Goal: Task Accomplishment & Management: Manage account settings

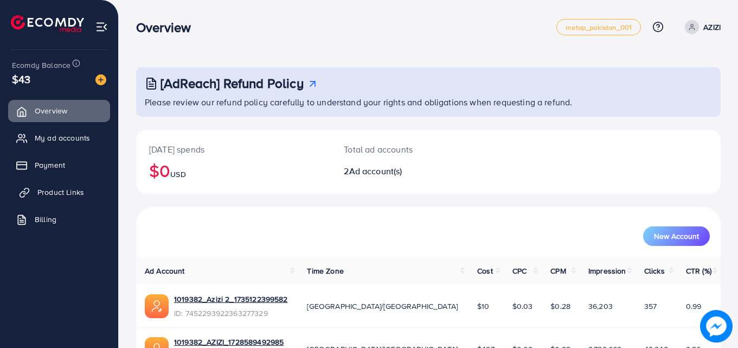
click at [82, 194] on span "Product Links" at bounding box center [60, 192] width 47 height 11
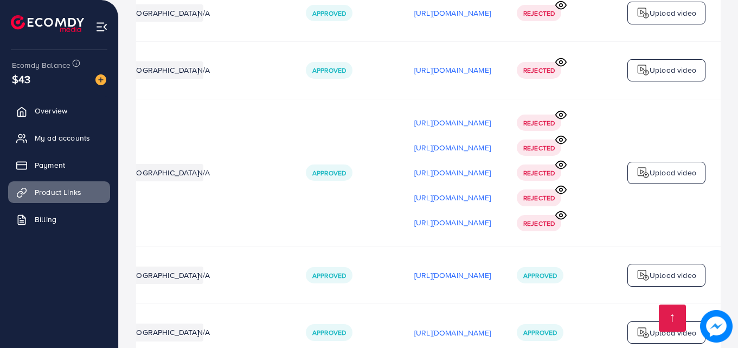
scroll to position [5408, 0]
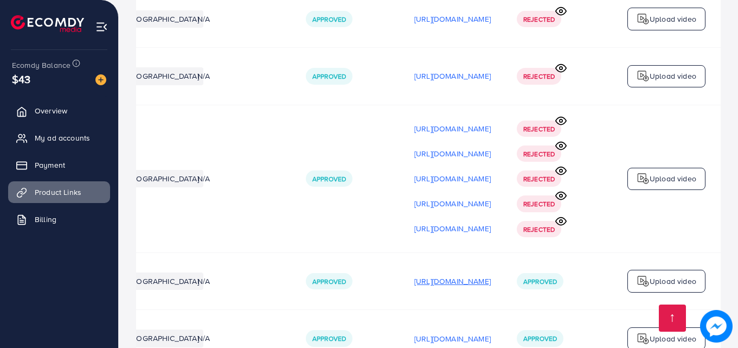
click at [444, 275] on p "[URL][DOMAIN_NAME]" at bounding box center [452, 281] width 76 height 13
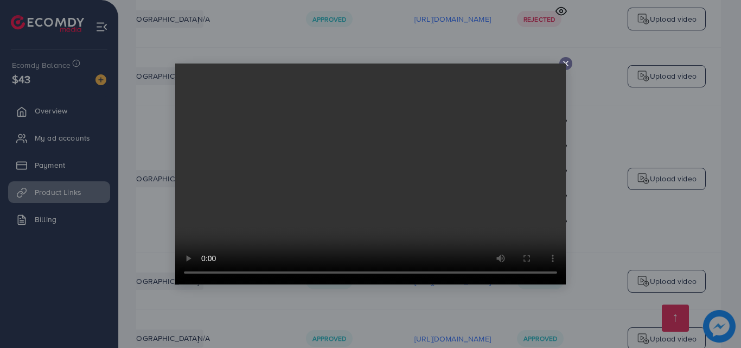
click at [565, 65] on video at bounding box center [370, 173] width 391 height 221
click at [565, 66] on video at bounding box center [370, 173] width 391 height 221
click at [566, 62] on icon at bounding box center [565, 63] width 9 height 9
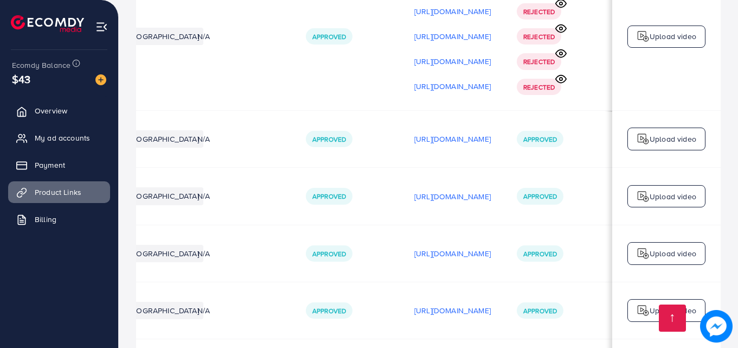
scroll to position [5594, 0]
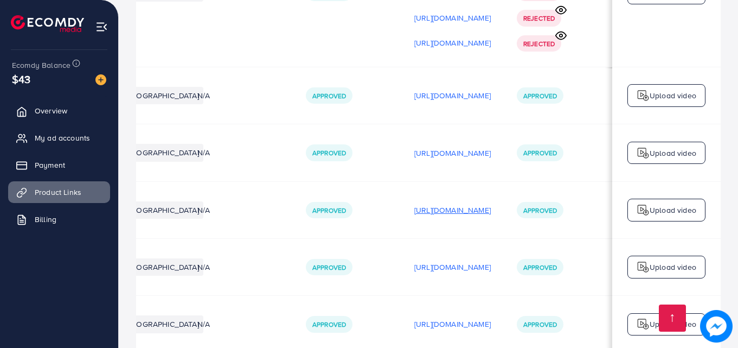
click at [437, 203] on p "[URL][DOMAIN_NAME]" at bounding box center [452, 209] width 76 height 13
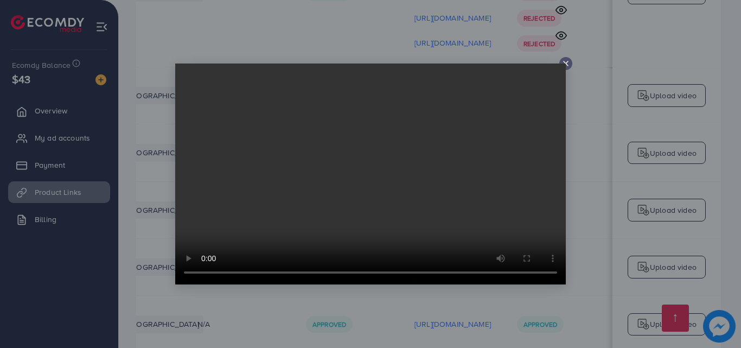
click at [563, 62] on icon at bounding box center [565, 63] width 9 height 9
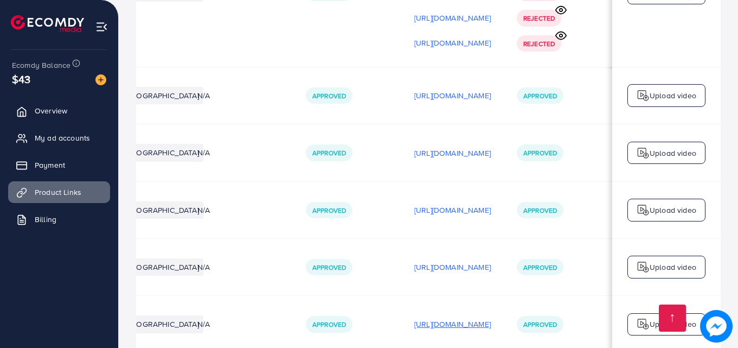
click at [422, 317] on p "[URL][DOMAIN_NAME]" at bounding box center [452, 323] width 76 height 13
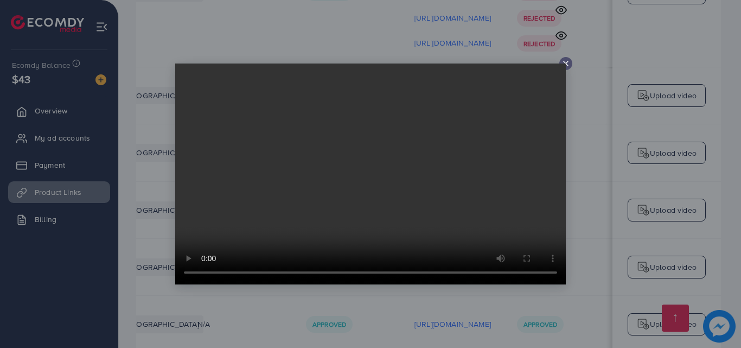
click at [563, 59] on icon at bounding box center [565, 63] width 9 height 9
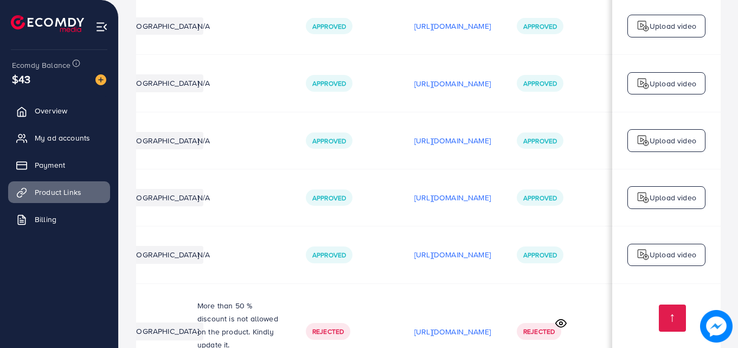
scroll to position [5666, 0]
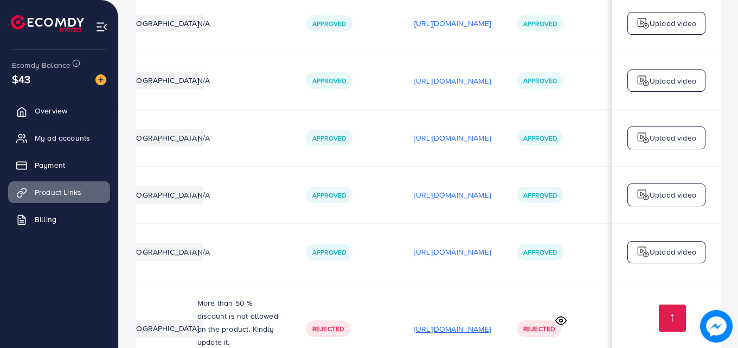
click at [442, 322] on p "[URL][DOMAIN_NAME]" at bounding box center [452, 328] width 76 height 13
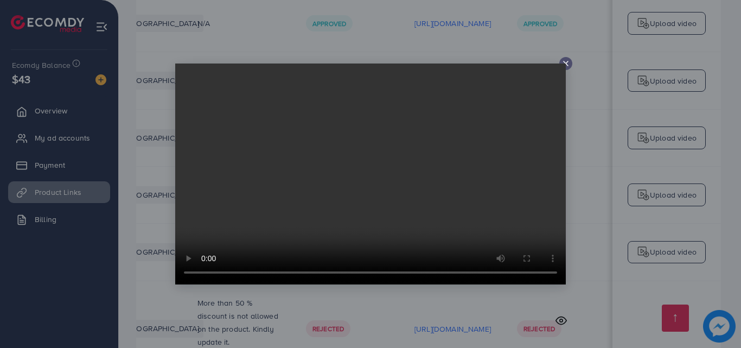
click at [564, 62] on line at bounding box center [566, 63] width 4 height 4
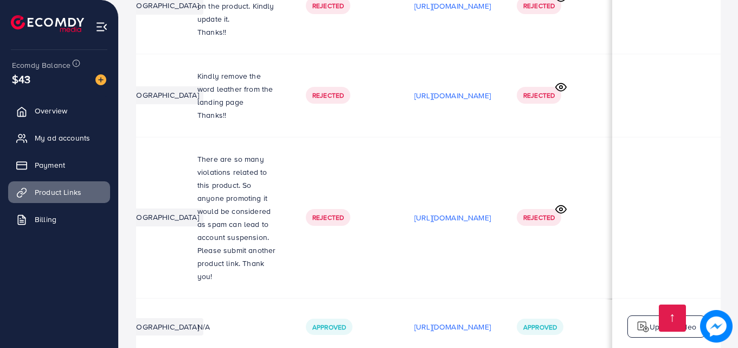
scroll to position [5999, 0]
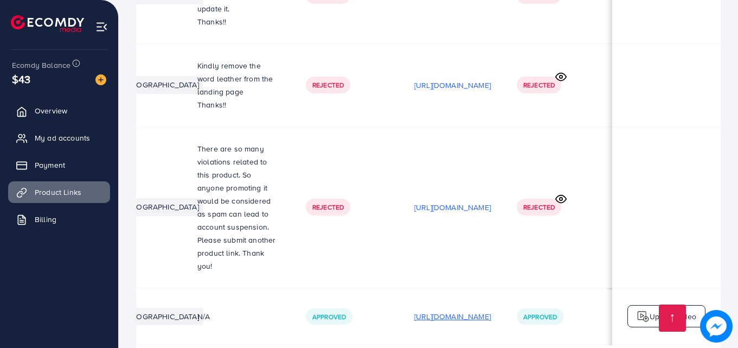
click at [430, 310] on p "[URL][DOMAIN_NAME]" at bounding box center [452, 316] width 76 height 13
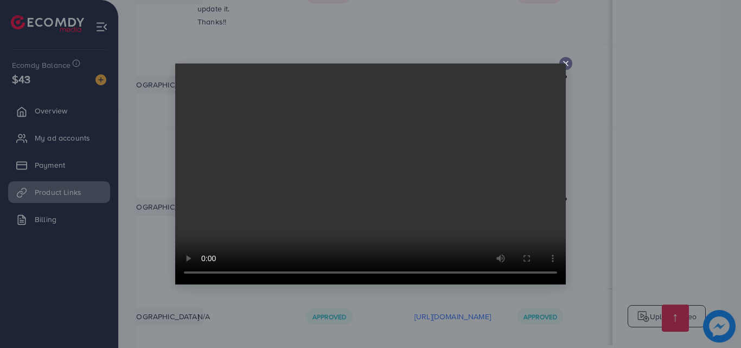
click at [566, 62] on icon at bounding box center [565, 63] width 9 height 9
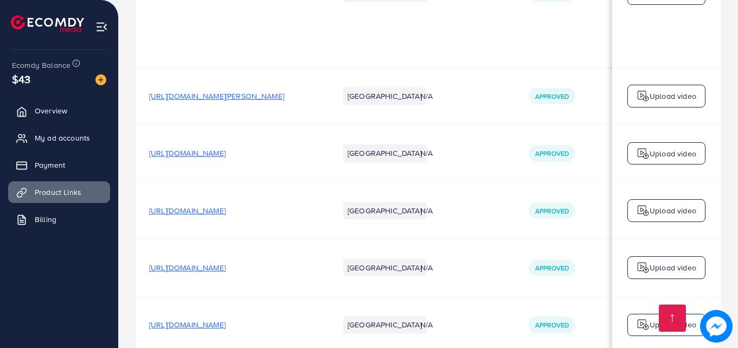
scroll to position [5593, 0]
click at [226, 148] on span "[URL][DOMAIN_NAME]" at bounding box center [187, 153] width 76 height 11
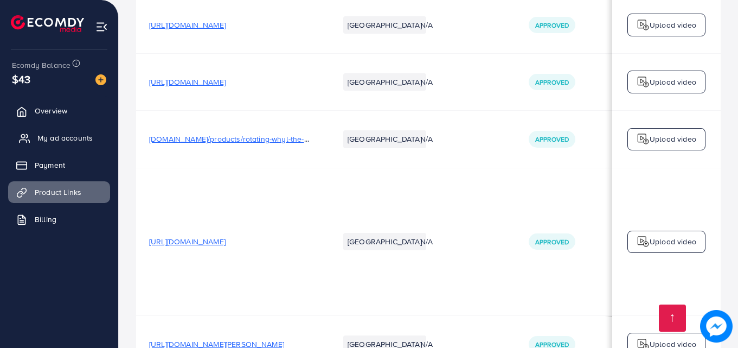
scroll to position [5256, 0]
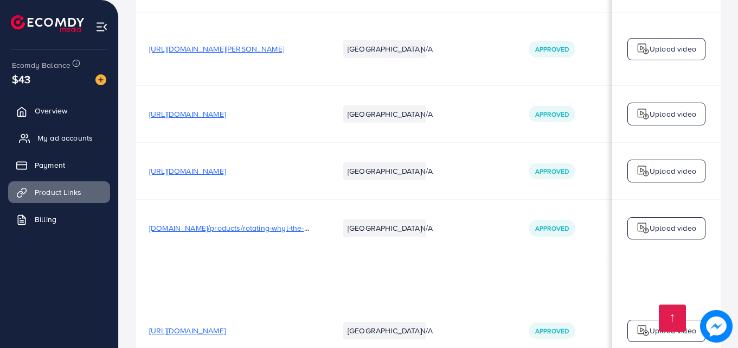
click at [73, 142] on span "My ad accounts" at bounding box center [64, 137] width 55 height 11
click at [60, 129] on link "My ad accounts" at bounding box center [59, 138] width 102 height 22
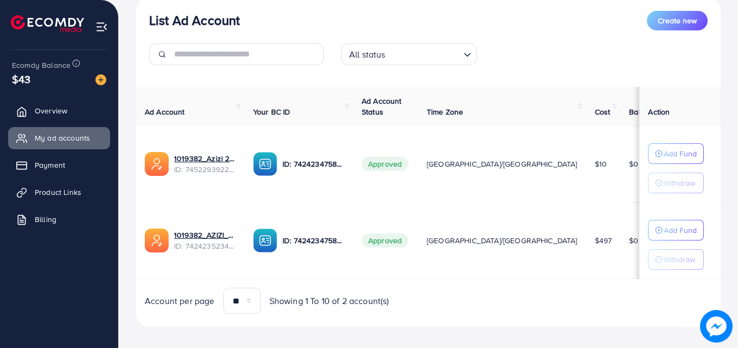
scroll to position [142, 0]
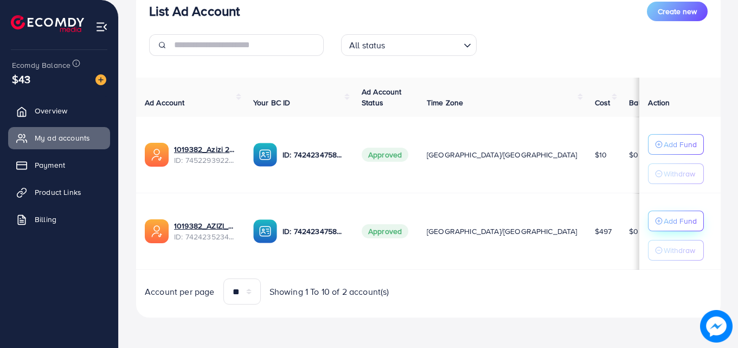
click at [668, 225] on p "Add Fund" at bounding box center [680, 220] width 33 height 13
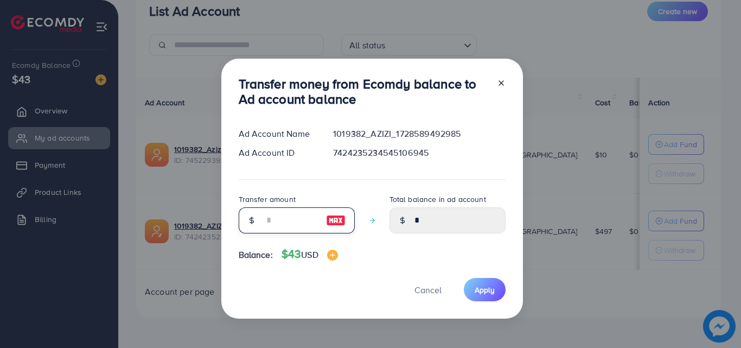
click at [264, 223] on input "number" at bounding box center [291, 220] width 54 height 26
type input "*"
type input "****"
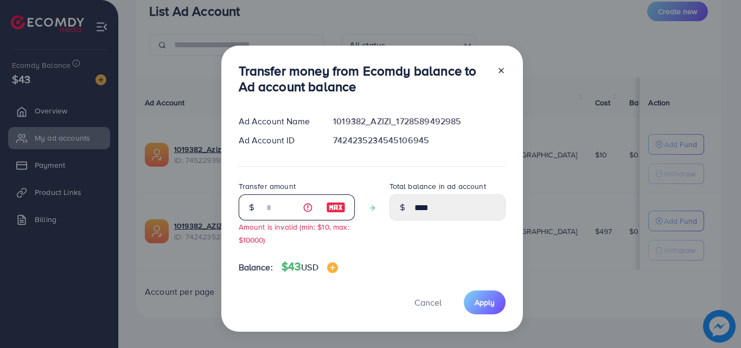
type input "**"
type input "*****"
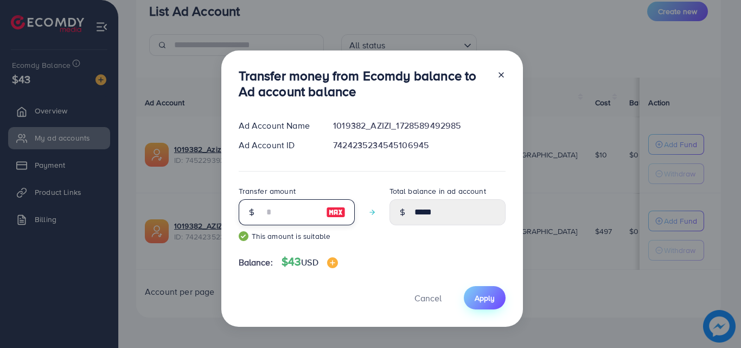
type input "**"
click at [485, 305] on button "Apply" at bounding box center [485, 297] width 42 height 23
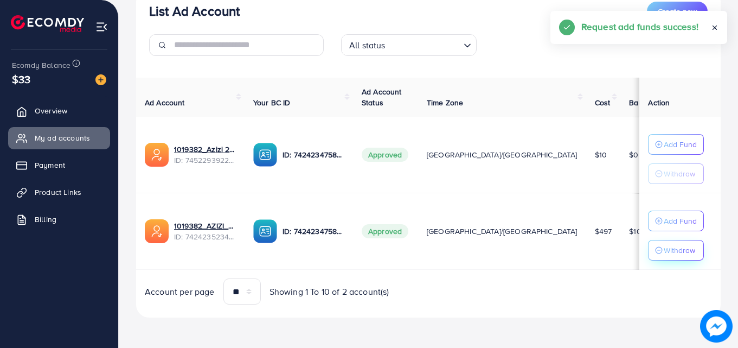
click at [670, 257] on button "Withdraw" at bounding box center [676, 250] width 56 height 21
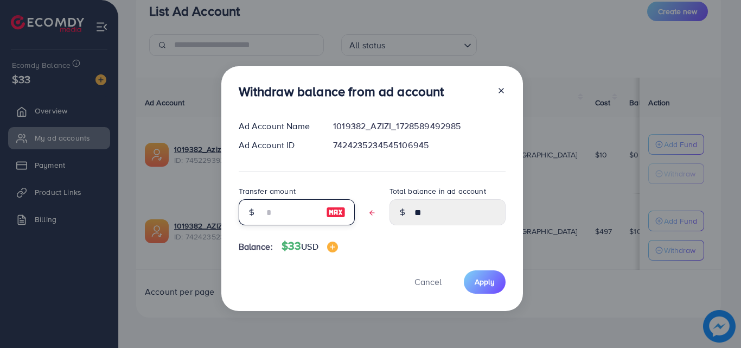
click at [301, 216] on input "text" at bounding box center [291, 212] width 54 height 26
type input "*"
type input "****"
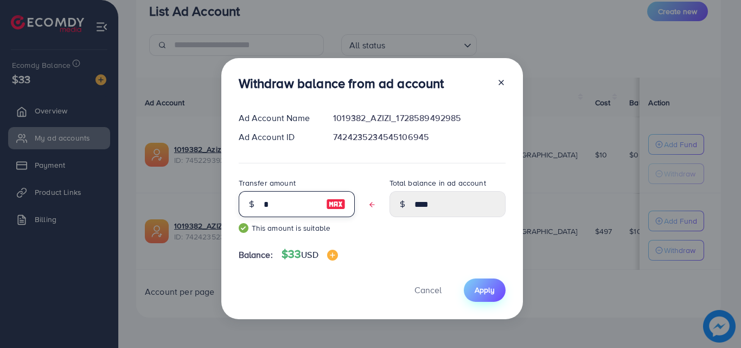
type input "*"
click at [494, 280] on button "Apply" at bounding box center [485, 289] width 42 height 23
